Goal: Information Seeking & Learning: Learn about a topic

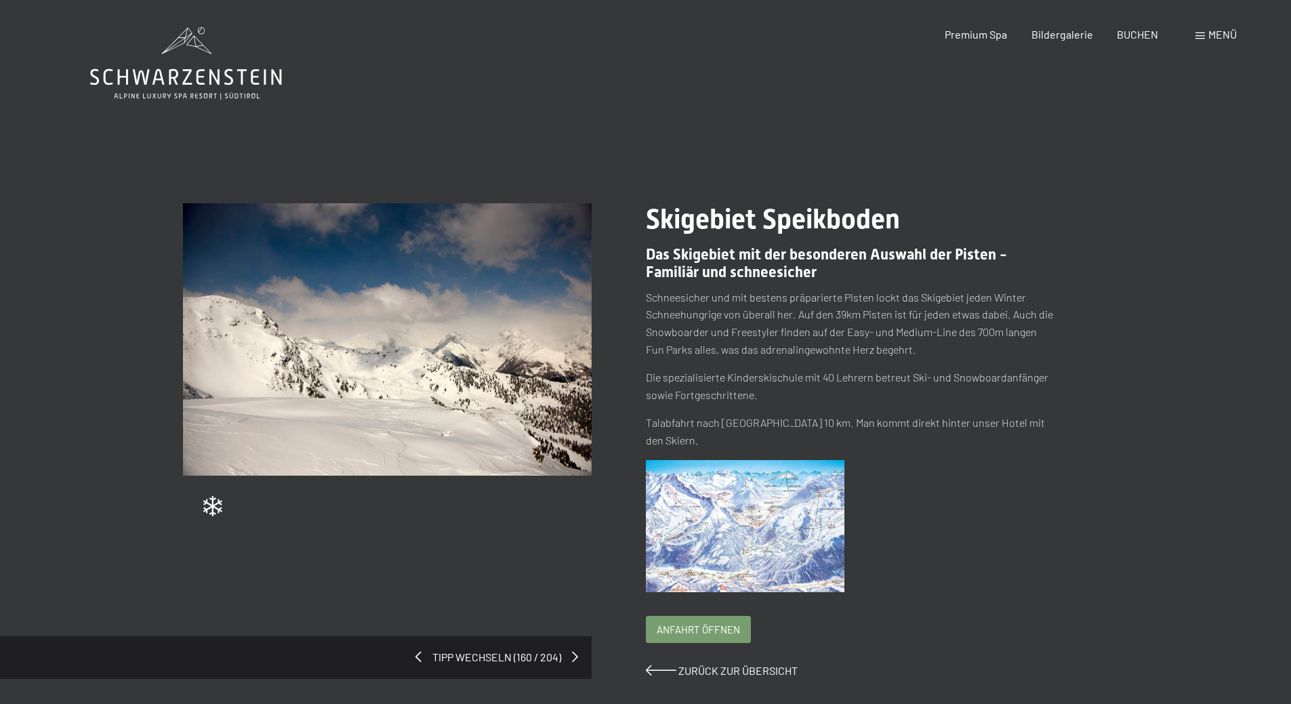
click at [719, 496] on img at bounding box center [745, 526] width 199 height 133
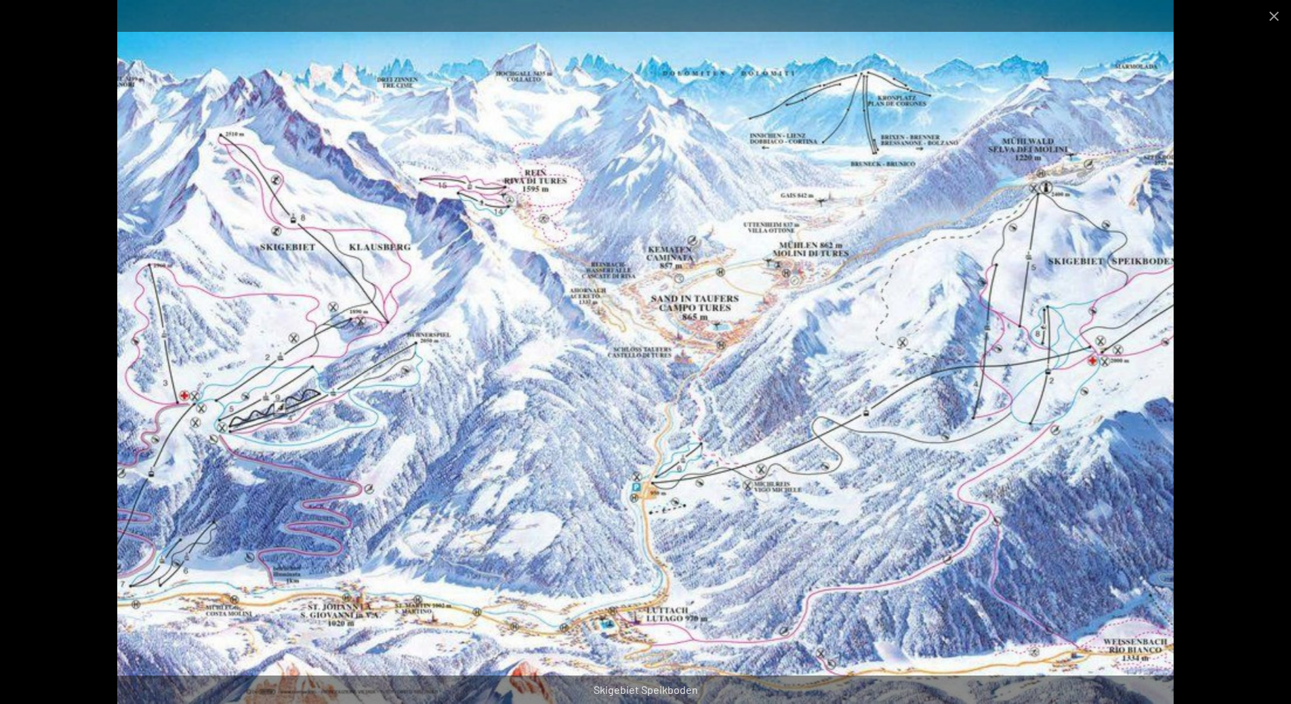
click at [682, 501] on img at bounding box center [645, 352] width 1056 height 704
click at [1275, 15] on button "Close gallery" at bounding box center [1274, 16] width 34 height 32
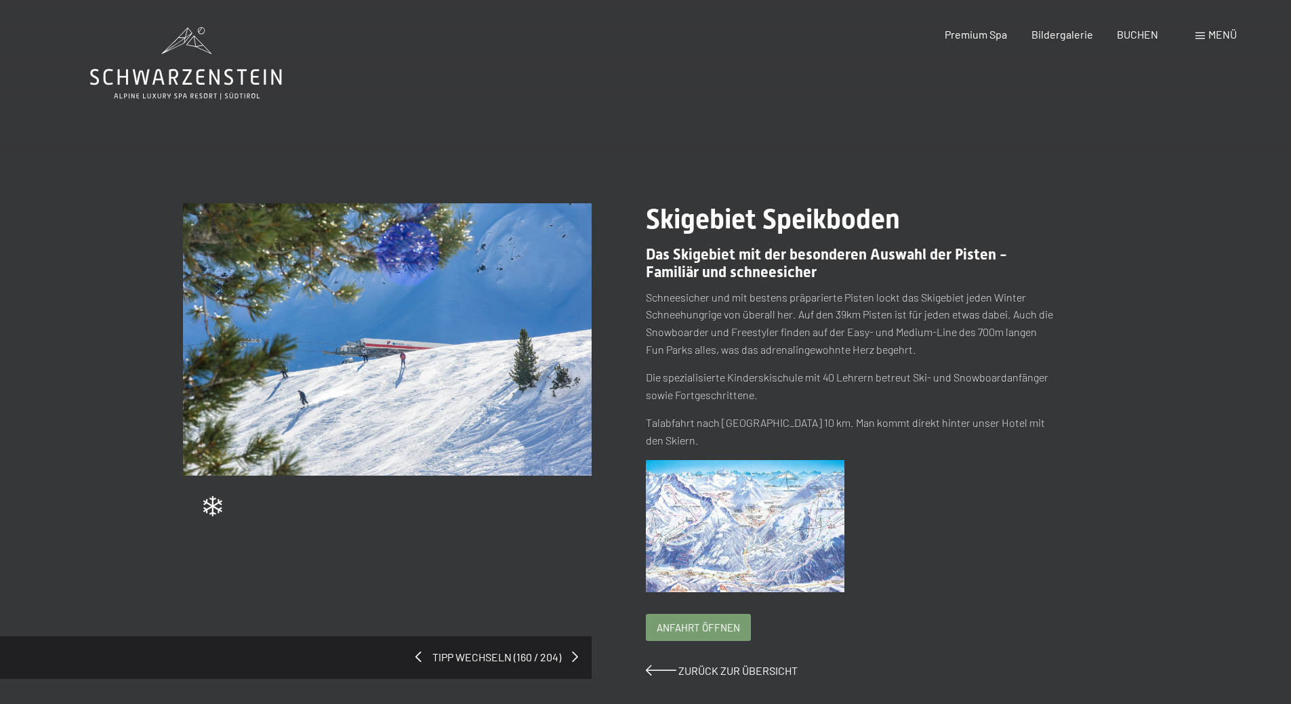
click at [683, 621] on span "Anfahrt öffnen" at bounding box center [698, 628] width 83 height 14
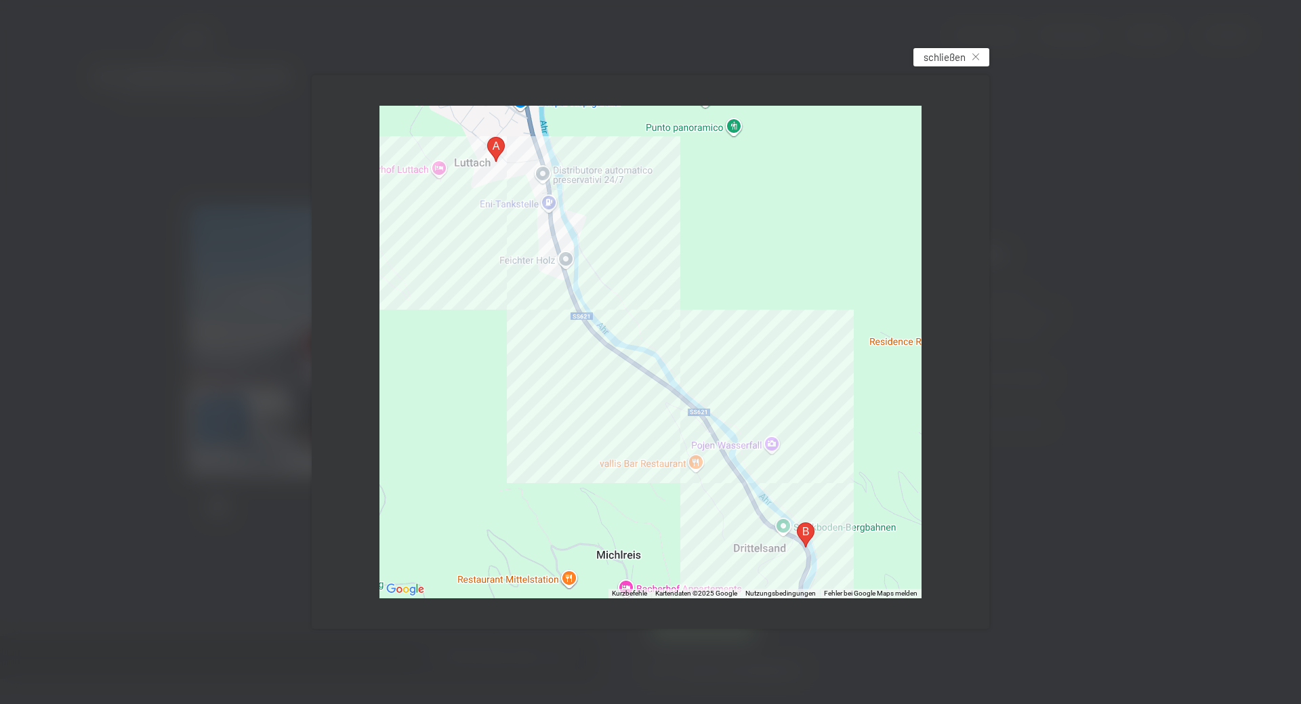
click at [973, 56] on icon at bounding box center [975, 57] width 7 height 7
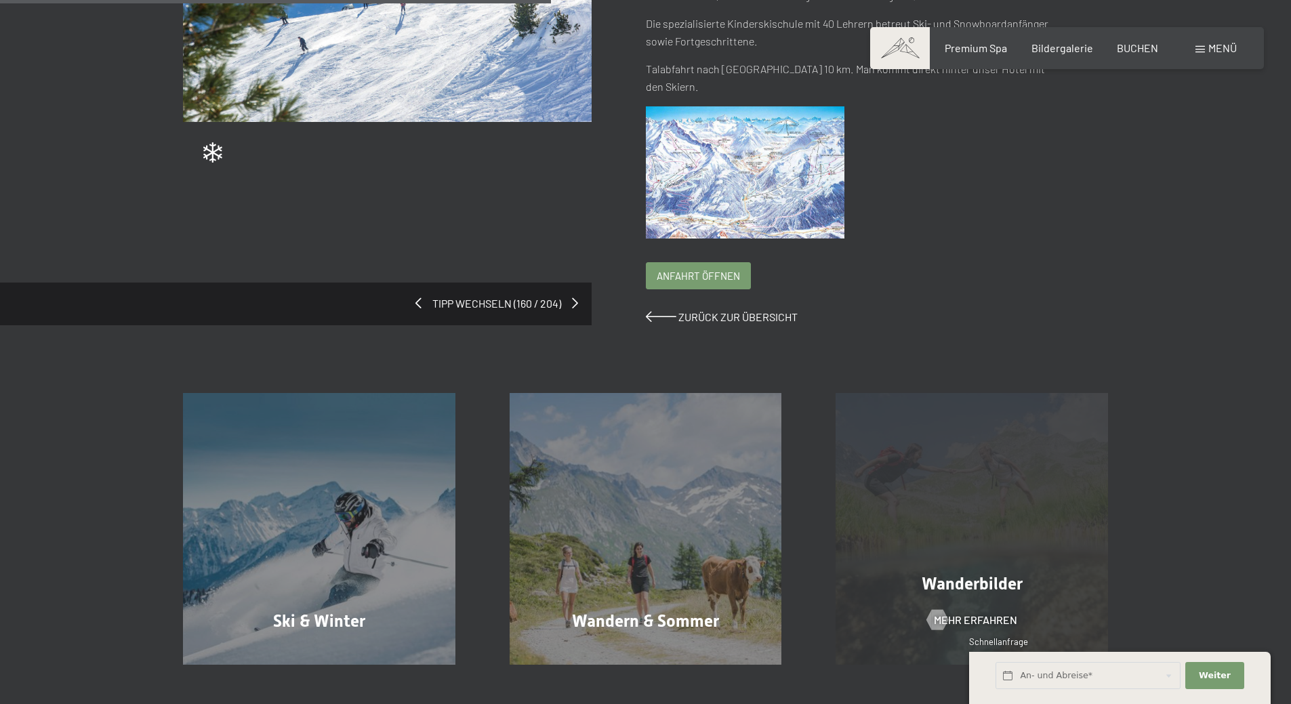
scroll to position [407, 0]
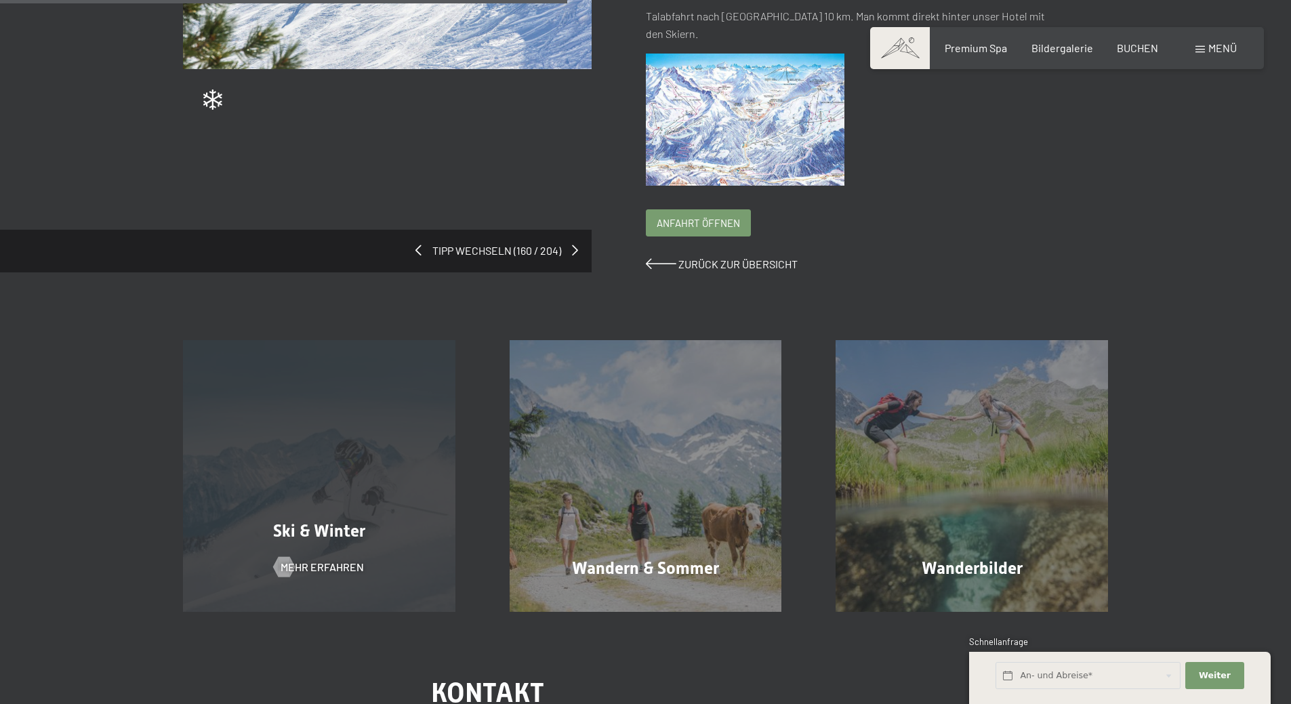
click at [345, 477] on div "Ski & Winter Mehr erfahren" at bounding box center [319, 476] width 327 height 272
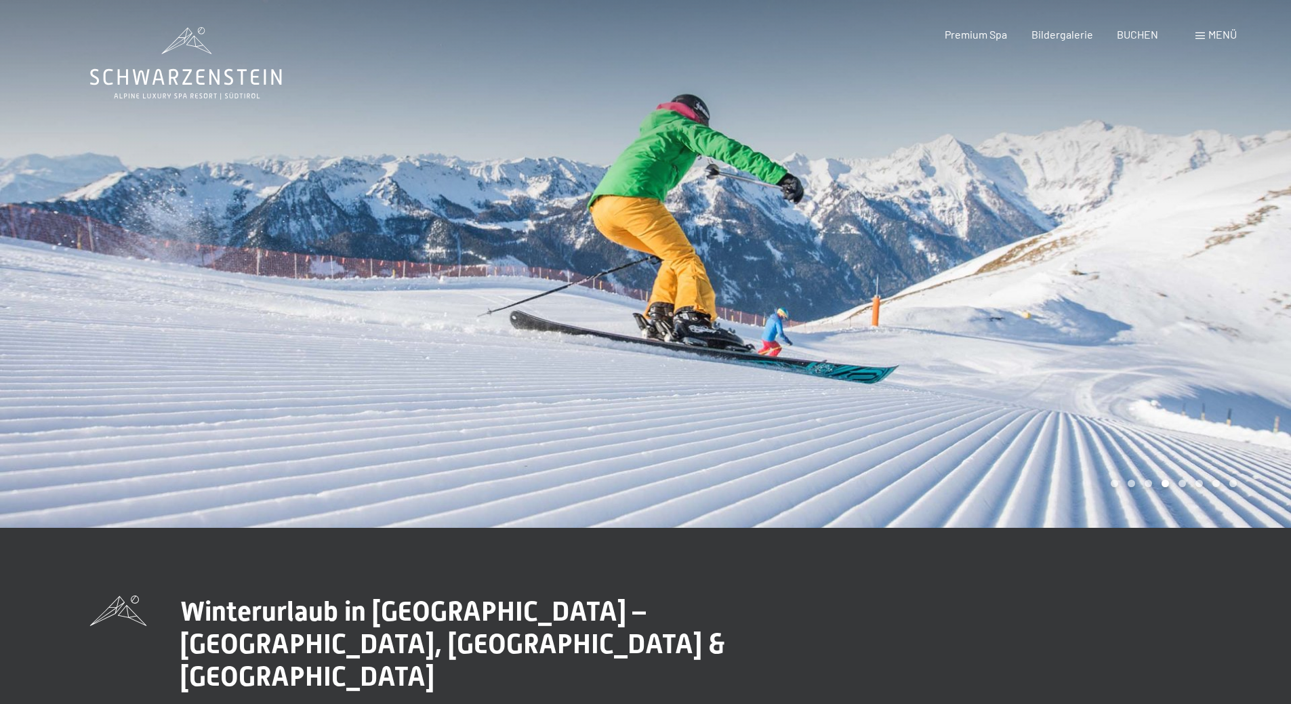
click at [93, 288] on div at bounding box center [323, 264] width 646 height 528
